Goal: Transaction & Acquisition: Download file/media

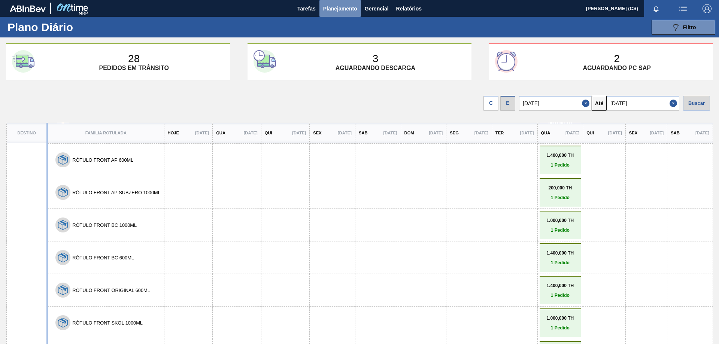
click at [338, 8] on span "Planejamento" at bounding box center [340, 8] width 34 height 9
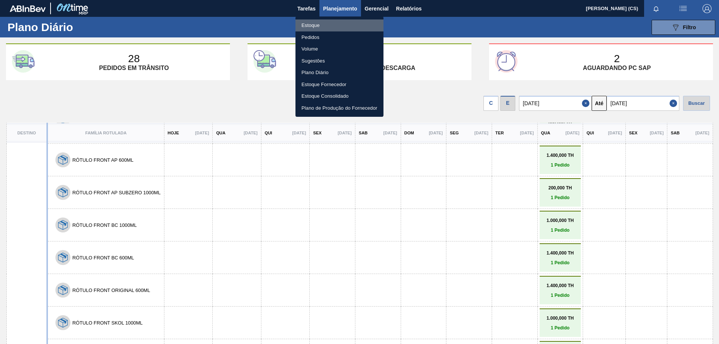
click at [309, 24] on li "Estoque" at bounding box center [339, 25] width 88 height 12
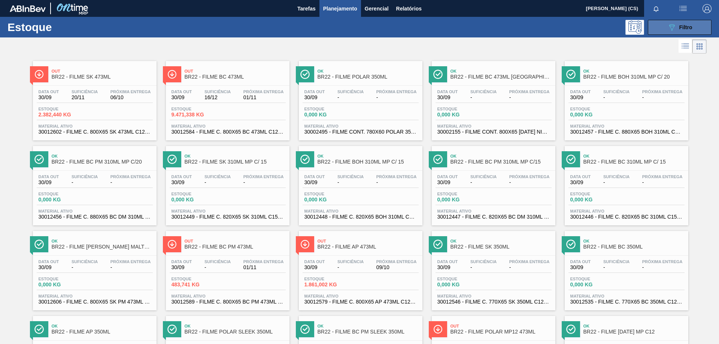
click at [661, 22] on button "089F7B8B-B2A5-4AFE-B5C0-19BA573D28AC Filtro" at bounding box center [680, 27] width 64 height 15
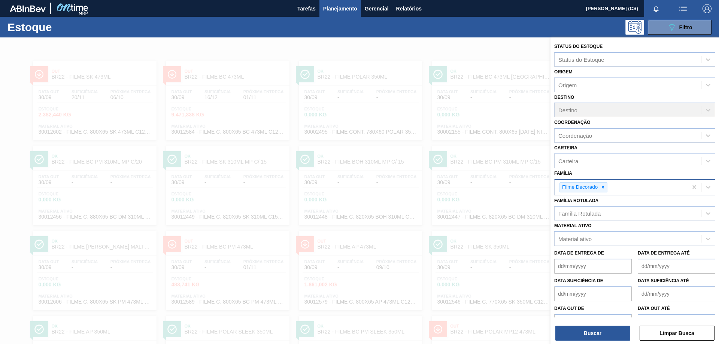
click at [607, 188] on div "Filme Decorado" at bounding box center [583, 187] width 48 height 10
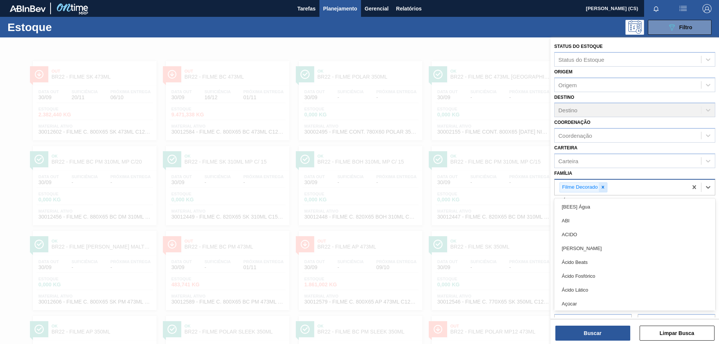
click at [602, 188] on icon at bounding box center [602, 187] width 5 height 5
type input "lata"
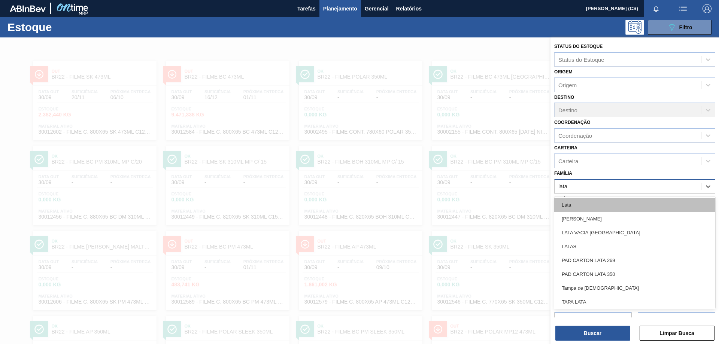
click at [578, 203] on div "Lata" at bounding box center [634, 205] width 161 height 14
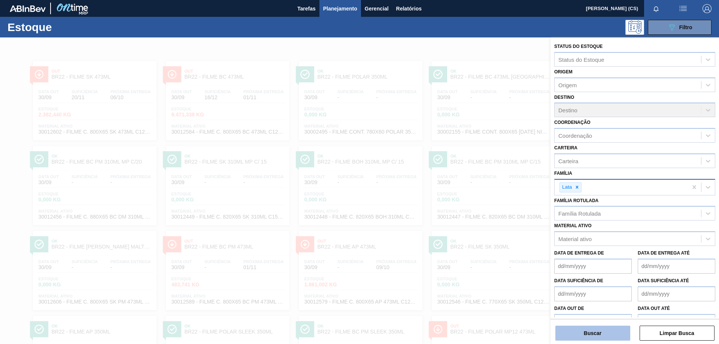
click at [592, 332] on button "Buscar" at bounding box center [592, 333] width 75 height 15
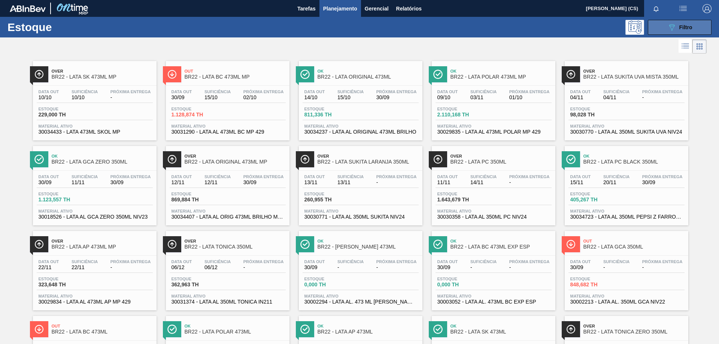
click at [680, 28] on span "Filtro" at bounding box center [685, 27] width 13 height 6
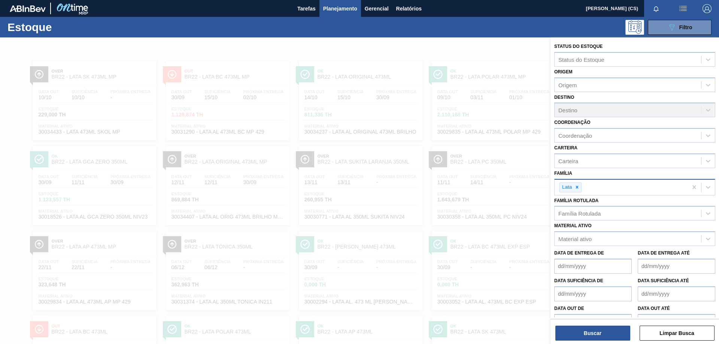
click at [475, 49] on div at bounding box center [359, 209] width 719 height 344
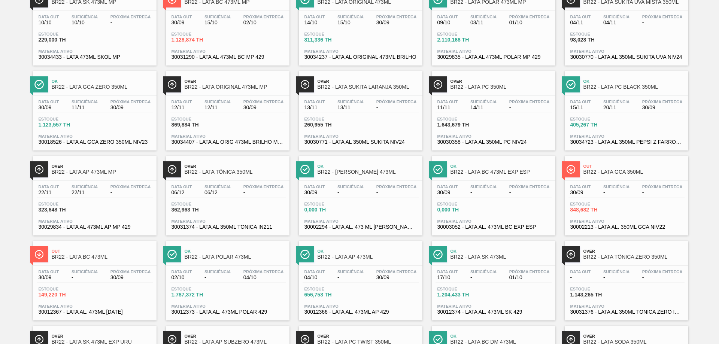
scroll to position [187, 0]
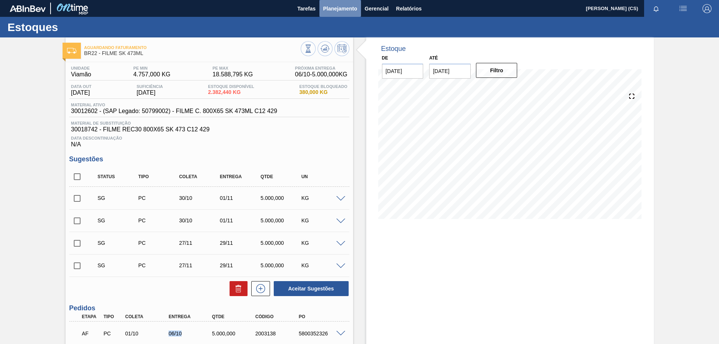
click at [341, 12] on span "Planejamento" at bounding box center [340, 8] width 34 height 9
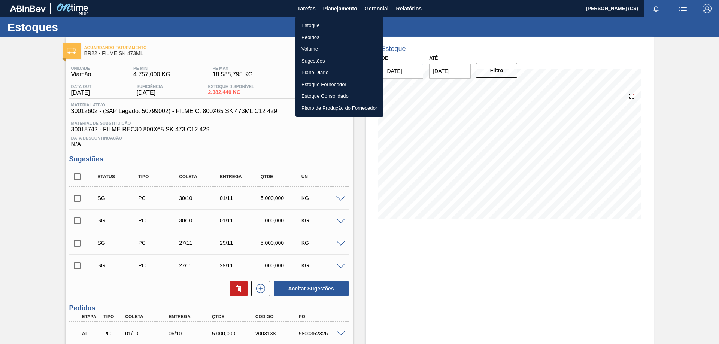
click at [412, 12] on div at bounding box center [359, 172] width 719 height 344
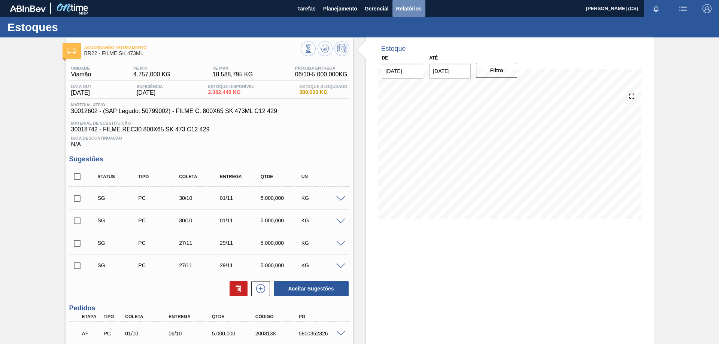
click at [410, 9] on span "Relatórios" at bounding box center [408, 8] width 25 height 9
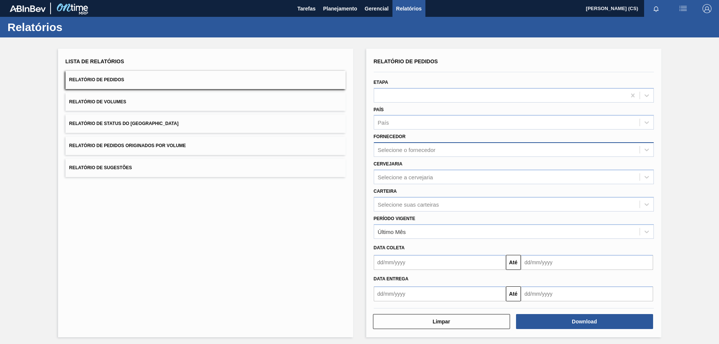
click at [392, 150] on div "Selecione o fornecedor" at bounding box center [407, 150] width 58 height 6
click at [396, 150] on div "Selecione o fornecedor" at bounding box center [407, 150] width 58 height 6
click at [396, 175] on div "Selecione a cervejaria" at bounding box center [405, 177] width 55 height 6
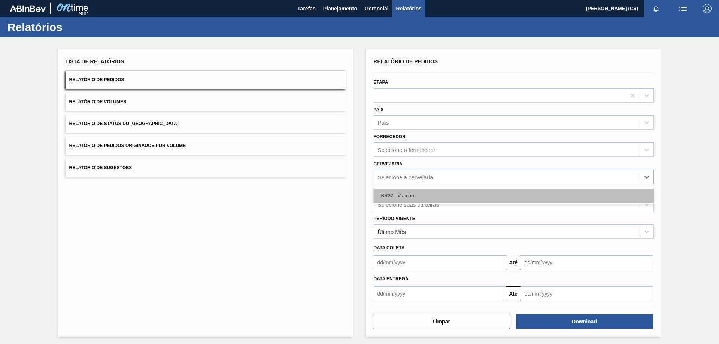
click at [398, 198] on div "BR22 - Viamão" at bounding box center [514, 196] width 280 height 14
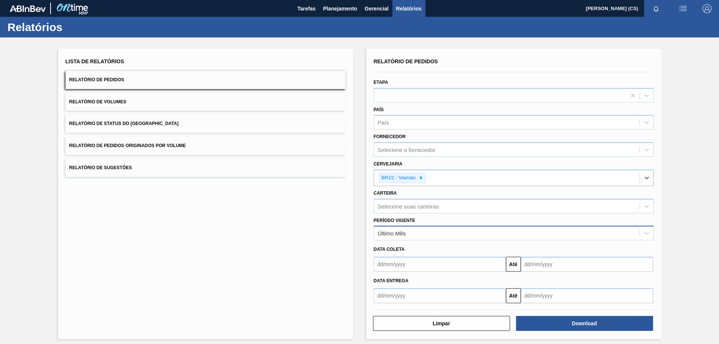
click at [389, 236] on div "Último Mês" at bounding box center [392, 233] width 28 height 6
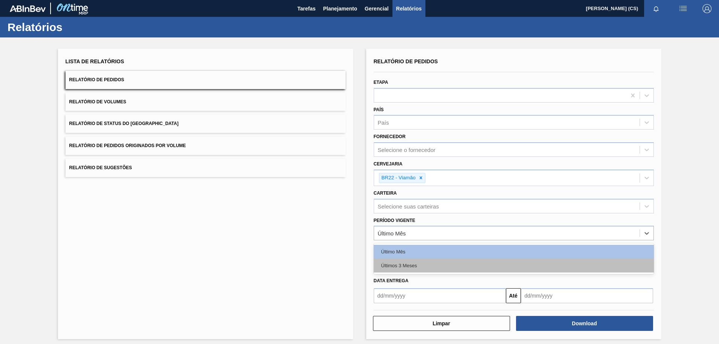
click at [396, 263] on div "Últimos 3 Meses" at bounding box center [514, 266] width 280 height 14
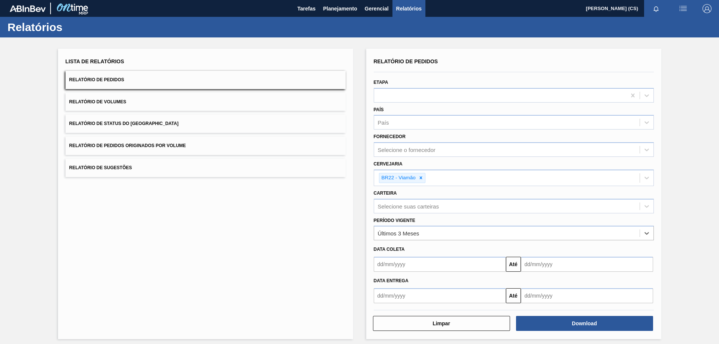
scroll to position [4, 0]
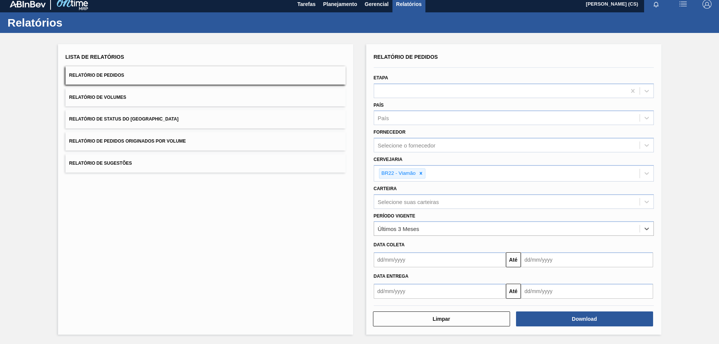
click at [386, 256] on input "text" at bounding box center [440, 259] width 132 height 15
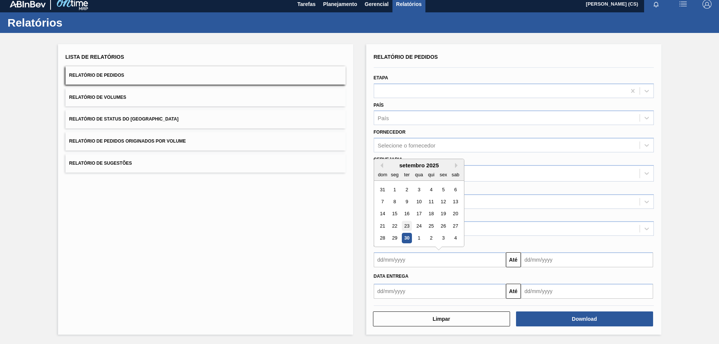
click at [407, 228] on div "23" at bounding box center [406, 226] width 10 height 10
type input "23/09/2025"
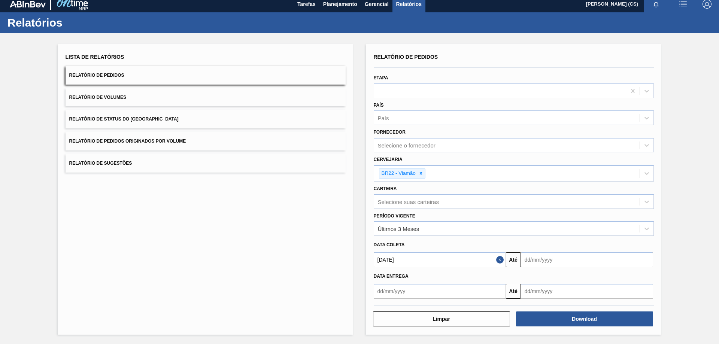
click at [499, 261] on button "Close" at bounding box center [501, 259] width 10 height 15
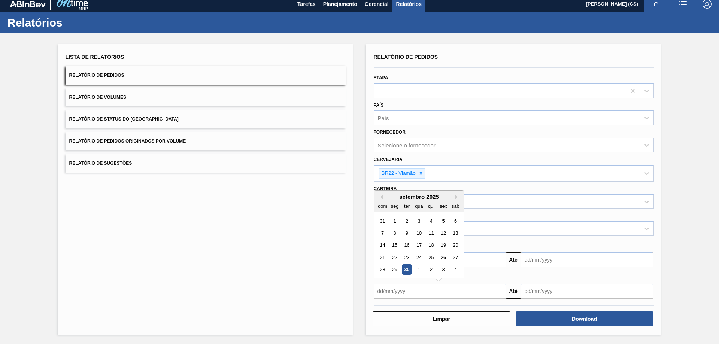
click at [389, 295] on input "text" at bounding box center [440, 291] width 132 height 15
click at [396, 259] on div "22" at bounding box center [394, 257] width 10 height 10
type input "22/09/2025"
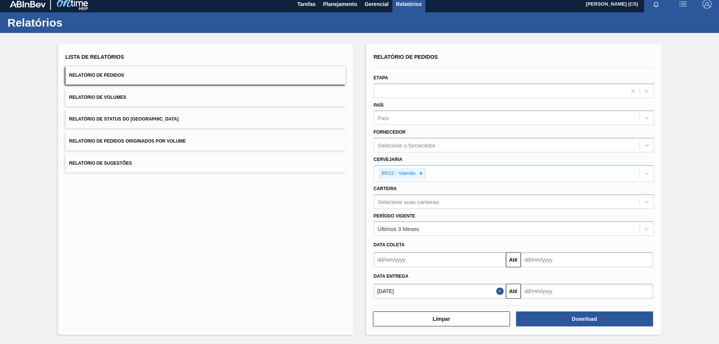
click at [551, 291] on input "text" at bounding box center [587, 291] width 132 height 15
click at [601, 197] on div "setembro 2025" at bounding box center [566, 197] width 90 height 6
click at [602, 199] on button "Next Month" at bounding box center [604, 196] width 5 height 5
click at [580, 267] on div "30" at bounding box center [578, 270] width 10 height 10
type input "30/10/2025"
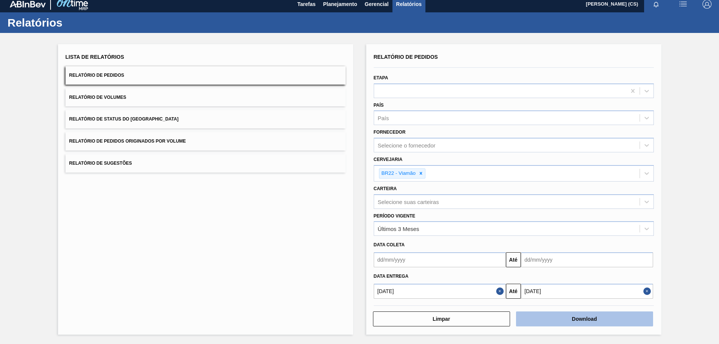
click at [563, 319] on button "Download" at bounding box center [584, 319] width 137 height 15
